Goal: Navigation & Orientation: Find specific page/section

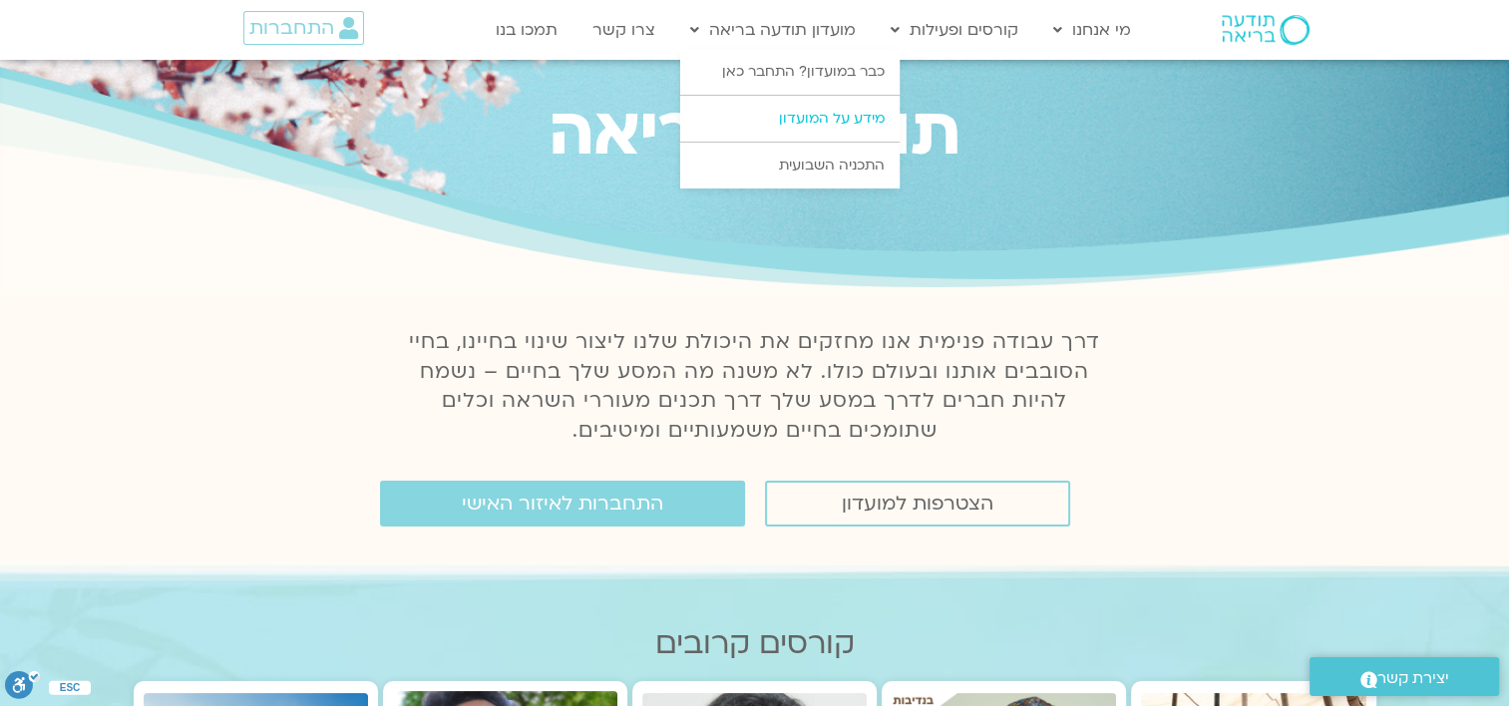
scroll to position [100, 0]
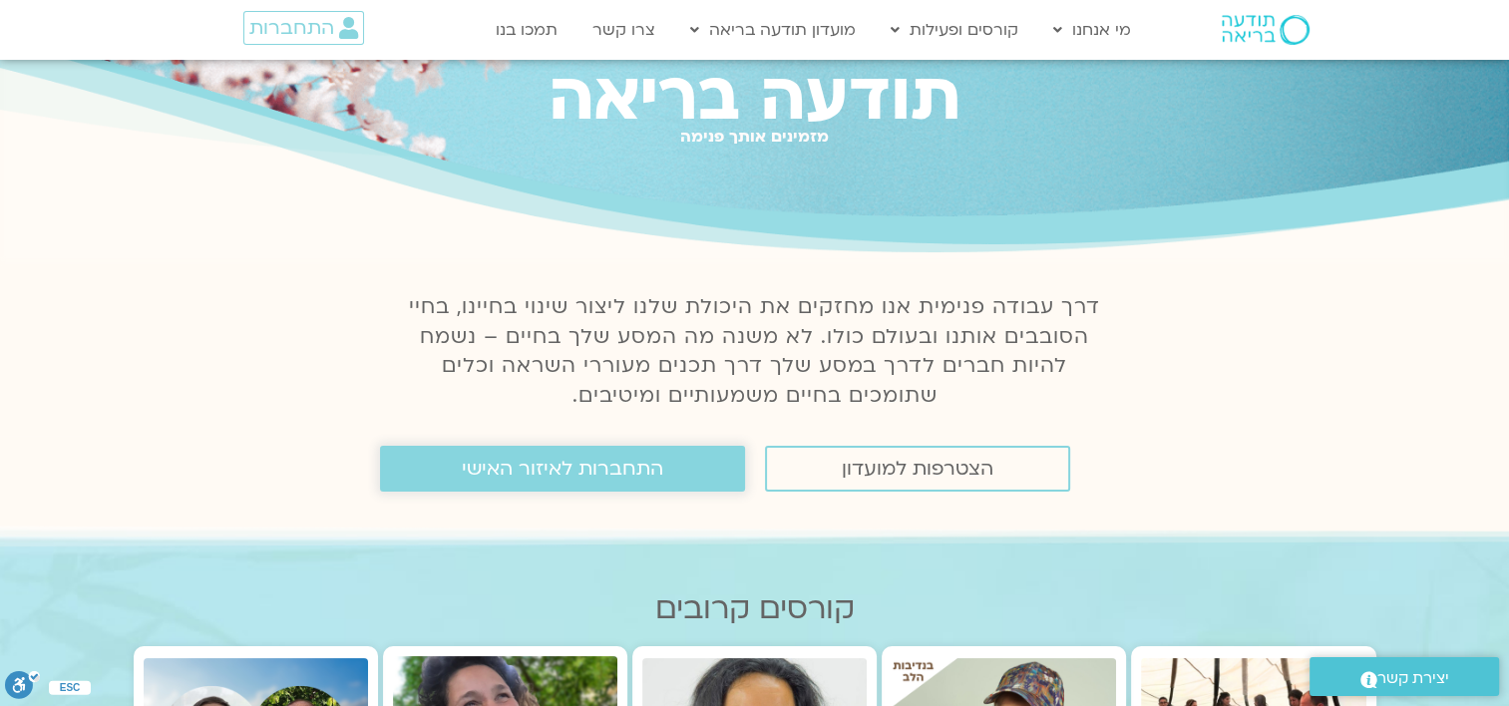
click at [548, 463] on span "התחברות לאיזור האישי" at bounding box center [563, 469] width 202 height 22
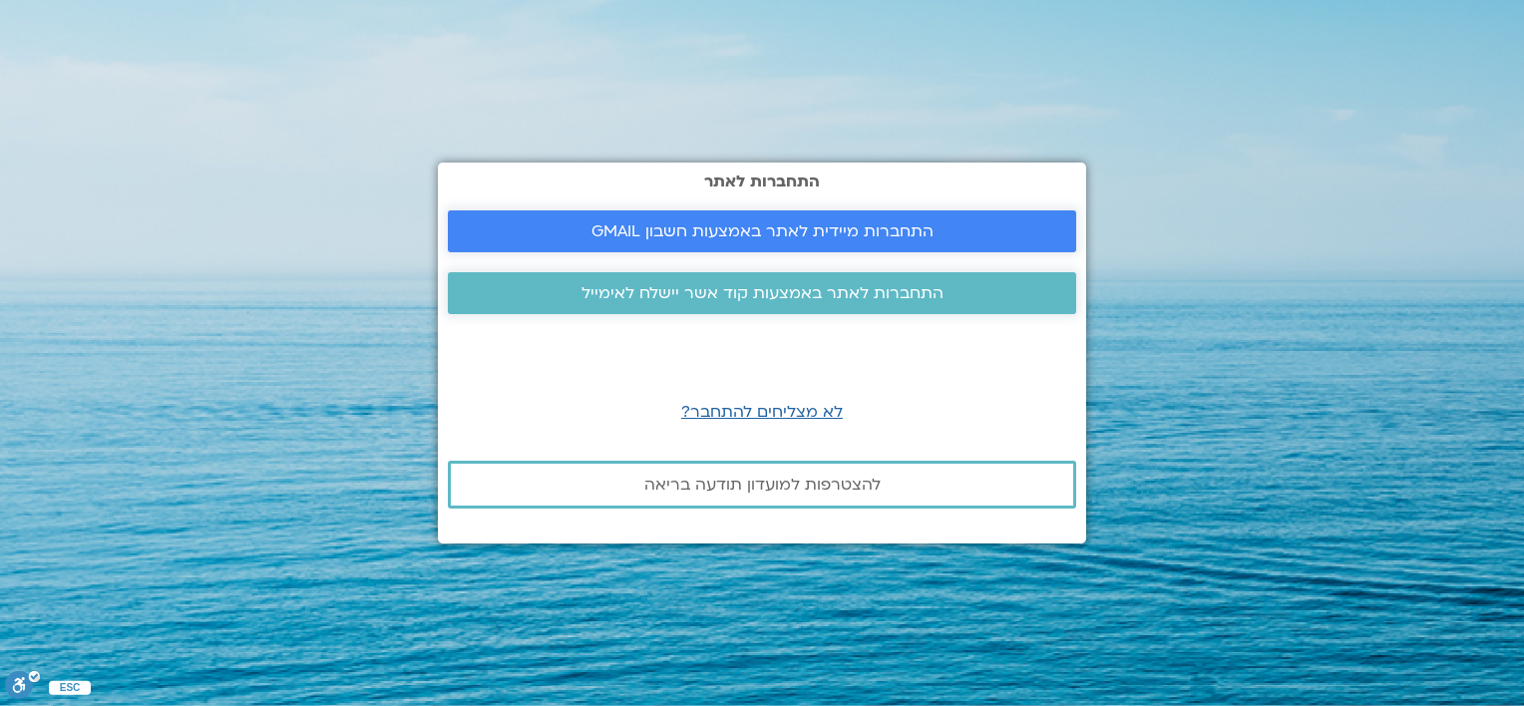
click at [779, 227] on span "התחברות מיידית לאתר באמצעות חשבון GMAIL" at bounding box center [763, 231] width 342 height 18
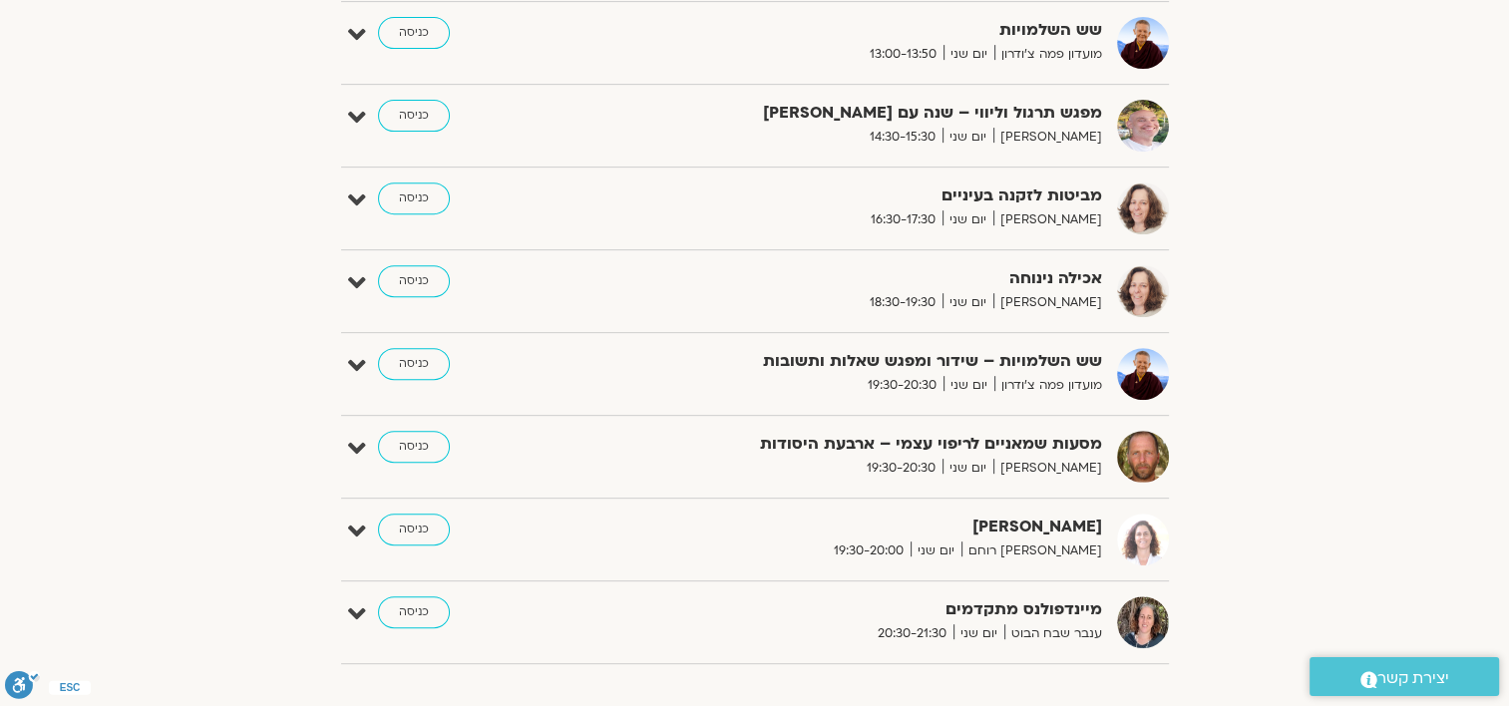
scroll to position [898, 0]
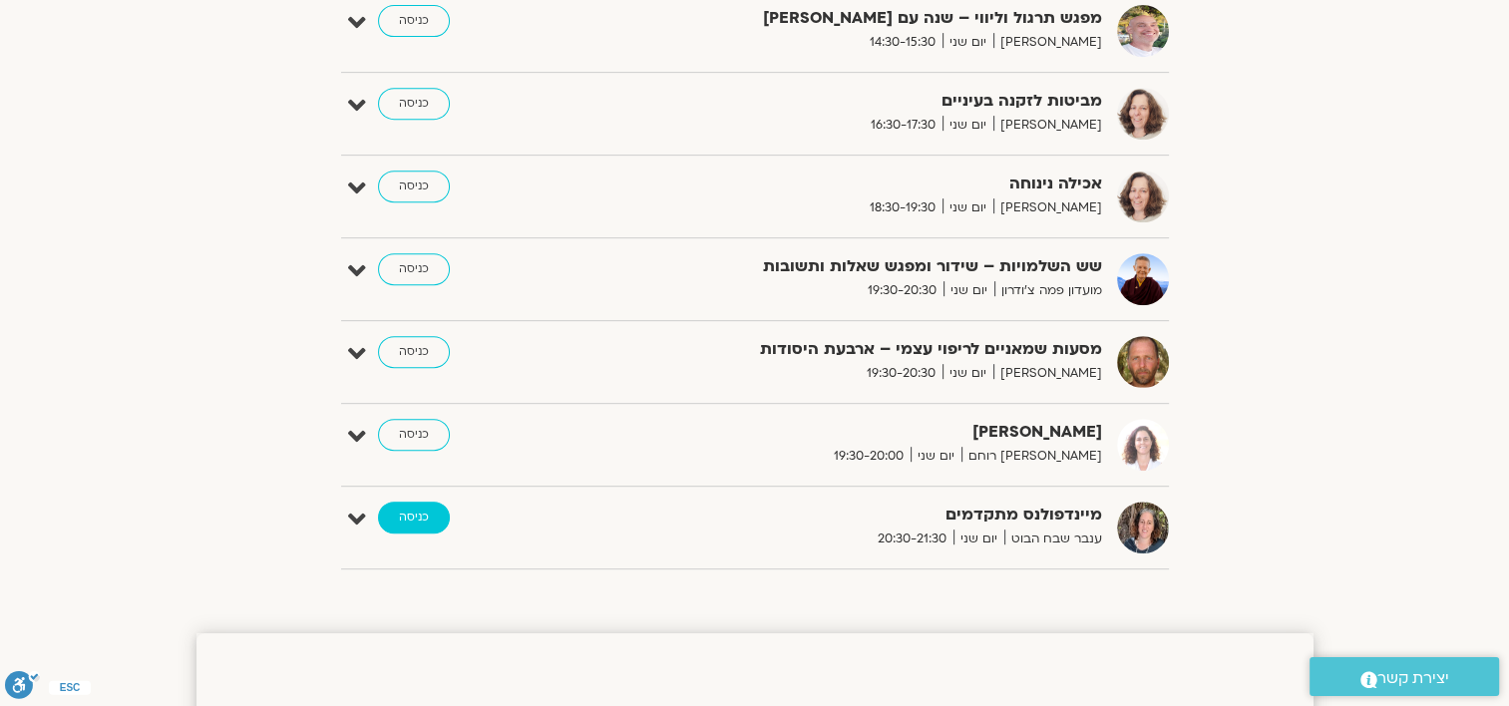
click at [413, 515] on link "כניסה" at bounding box center [414, 518] width 72 height 32
